Goal: Information Seeking & Learning: Learn about a topic

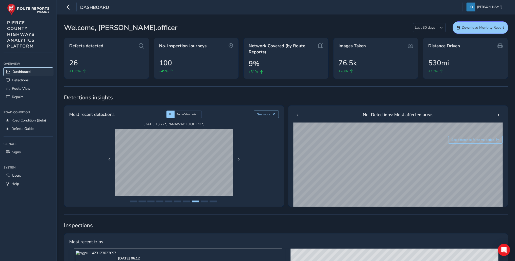
click at [19, 74] on link "Dashboard" at bounding box center [28, 71] width 49 height 8
click at [24, 88] on span "Route View" at bounding box center [21, 88] width 19 height 5
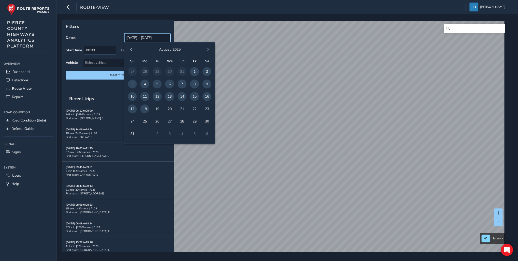
click at [137, 39] on input "[DATE] - [DATE]" at bounding box center [147, 37] width 46 height 9
click at [132, 49] on span "button" at bounding box center [132, 50] width 4 height 4
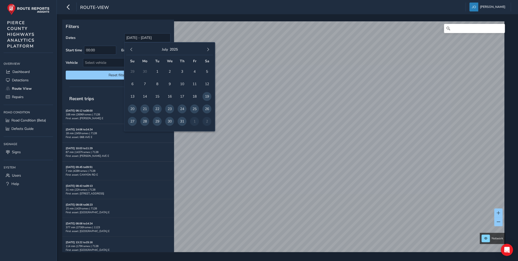
click at [132, 49] on span "button" at bounding box center [132, 50] width 4 height 4
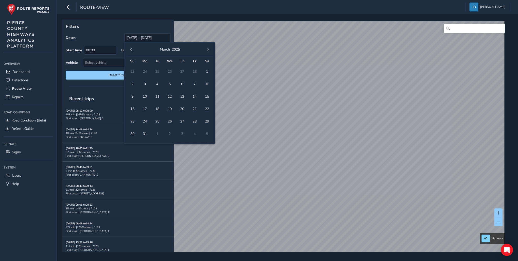
click at [132, 49] on span "button" at bounding box center [132, 50] width 4 height 4
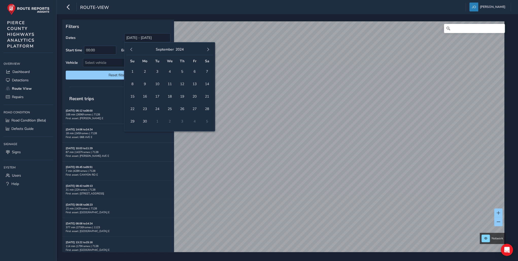
click at [132, 49] on span "button" at bounding box center [132, 50] width 4 height 4
click at [148, 72] on span "1" at bounding box center [144, 71] width 9 height 9
click at [207, 49] on span "button" at bounding box center [208, 50] width 4 height 4
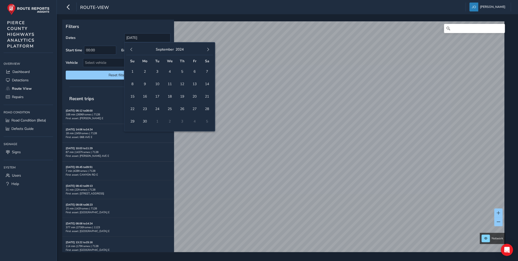
click at [206, 49] on span "button" at bounding box center [208, 50] width 4 height 4
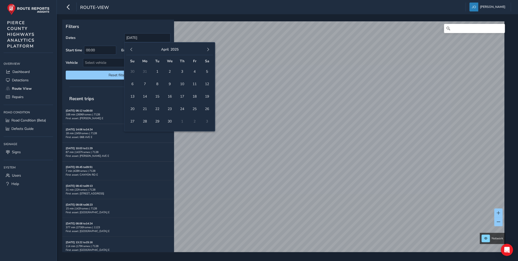
click at [206, 49] on span "button" at bounding box center [208, 50] width 4 height 4
click at [131, 48] on span "button" at bounding box center [132, 50] width 4 height 4
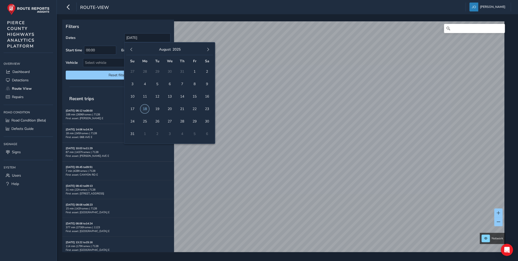
click at [142, 110] on span "18" at bounding box center [144, 108] width 9 height 9
type input "[DATE] - [DATE]"
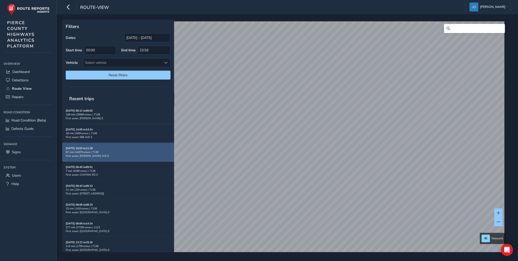
click at [167, 143] on div "Filters Dates [DATE] - [DATE] Start time 00:00 End time 23:59 Vehicle Select ve…" at bounding box center [285, 136] width 447 height 232
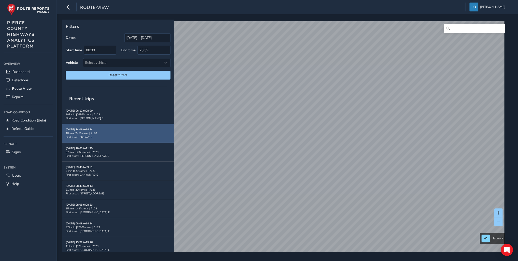
click at [142, 125] on div "Filters Dates [DATE] - [DATE] Start time 00:00 End time 23:59 Vehicle Select ve…" at bounding box center [285, 136] width 447 height 232
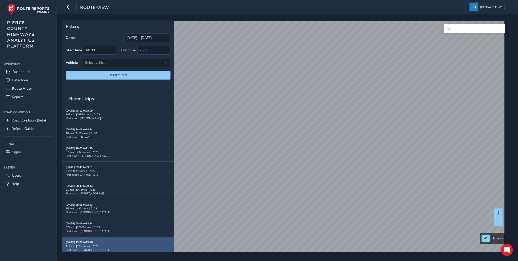
click at [116, 148] on div "Filters Dates [DATE] - [DATE] Start time 00:00 End time 23:59 Vehicle Select ve…" at bounding box center [285, 136] width 447 height 232
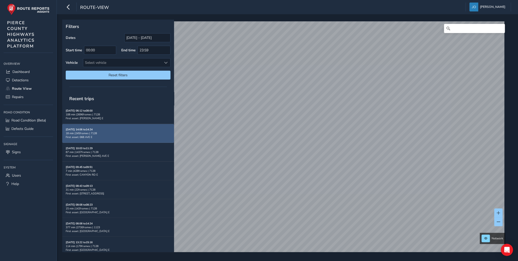
click at [169, 137] on div "Filters Dates [DATE] - [DATE] Start time 00:00 End time 23:59 Vehicle Select ve…" at bounding box center [285, 136] width 447 height 232
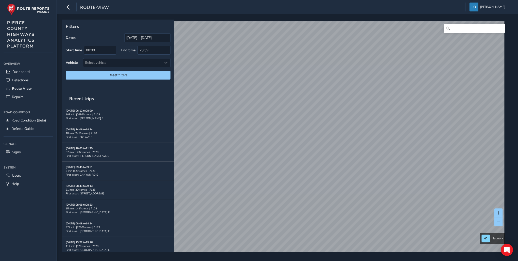
click at [258, 27] on input "Search" at bounding box center [474, 28] width 61 height 9
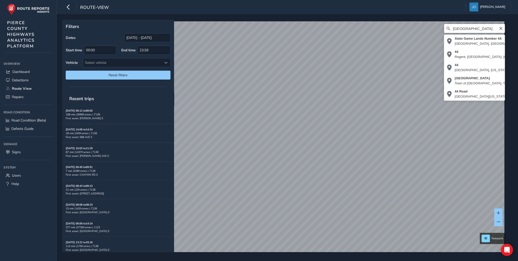
type input "[GEOGRAPHIC_DATA]"
